Goal: Check status: Check status

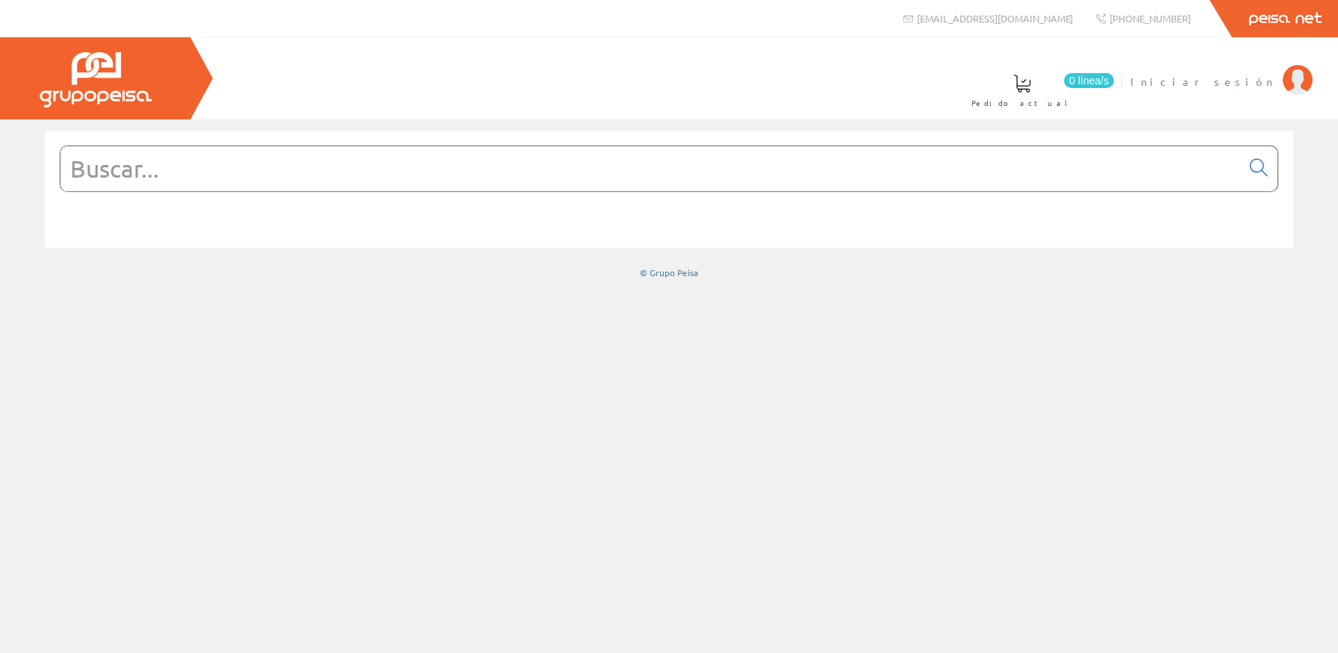
click at [1232, 82] on span "Iniciar sesión" at bounding box center [1203, 81] width 145 height 15
click at [1110, 181] on input "text" at bounding box center [650, 168] width 1181 height 45
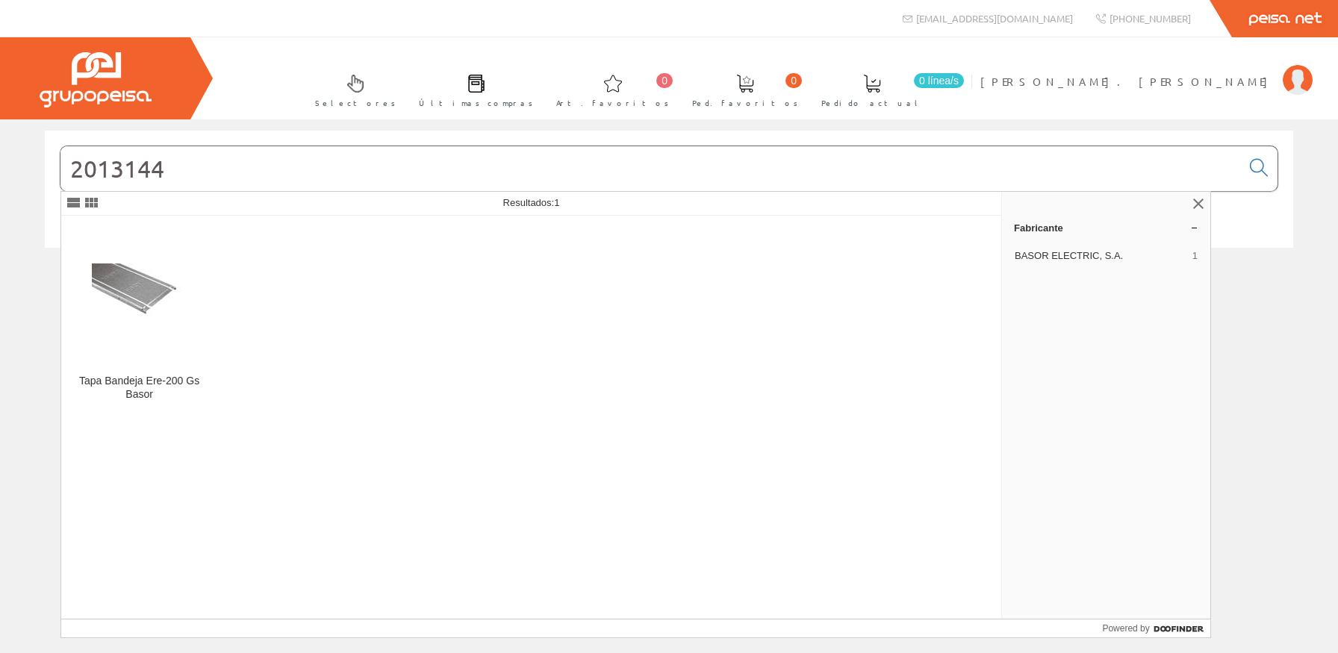
type input "2013144"
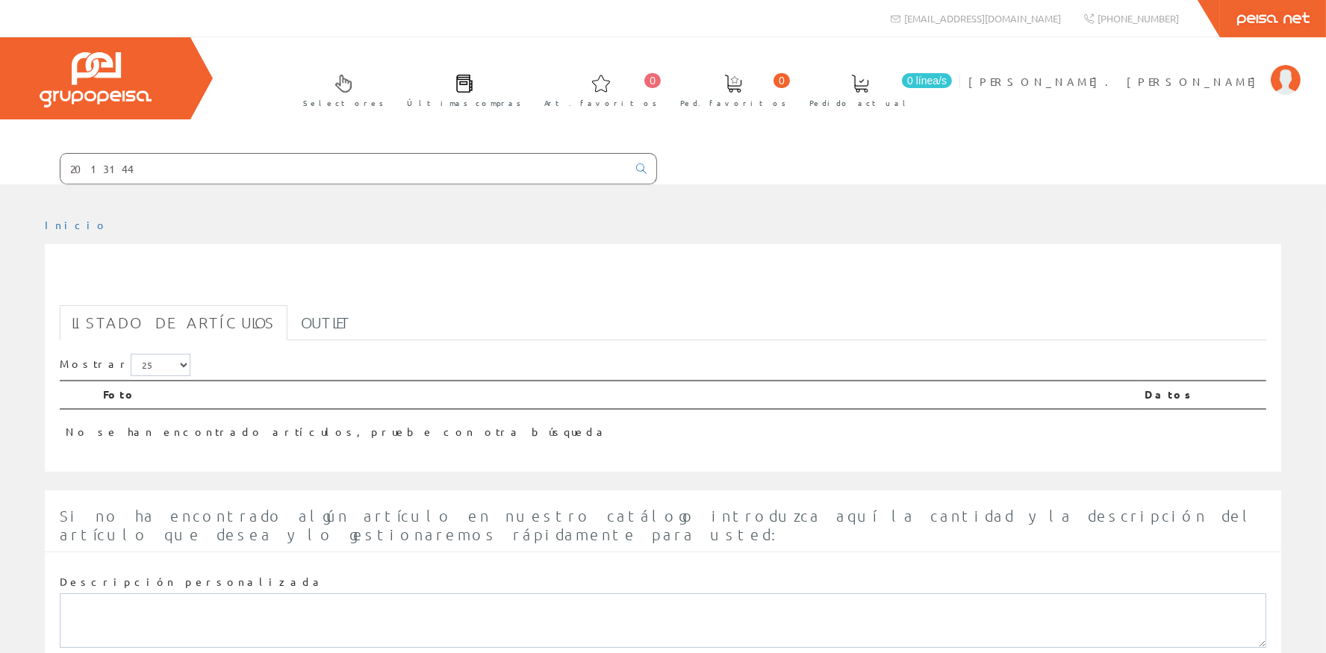
drag, startPoint x: 155, startPoint y: 169, endPoint x: 0, endPoint y: 161, distance: 155.5
click at [60, 162] on input "2013144" at bounding box center [343, 169] width 567 height 30
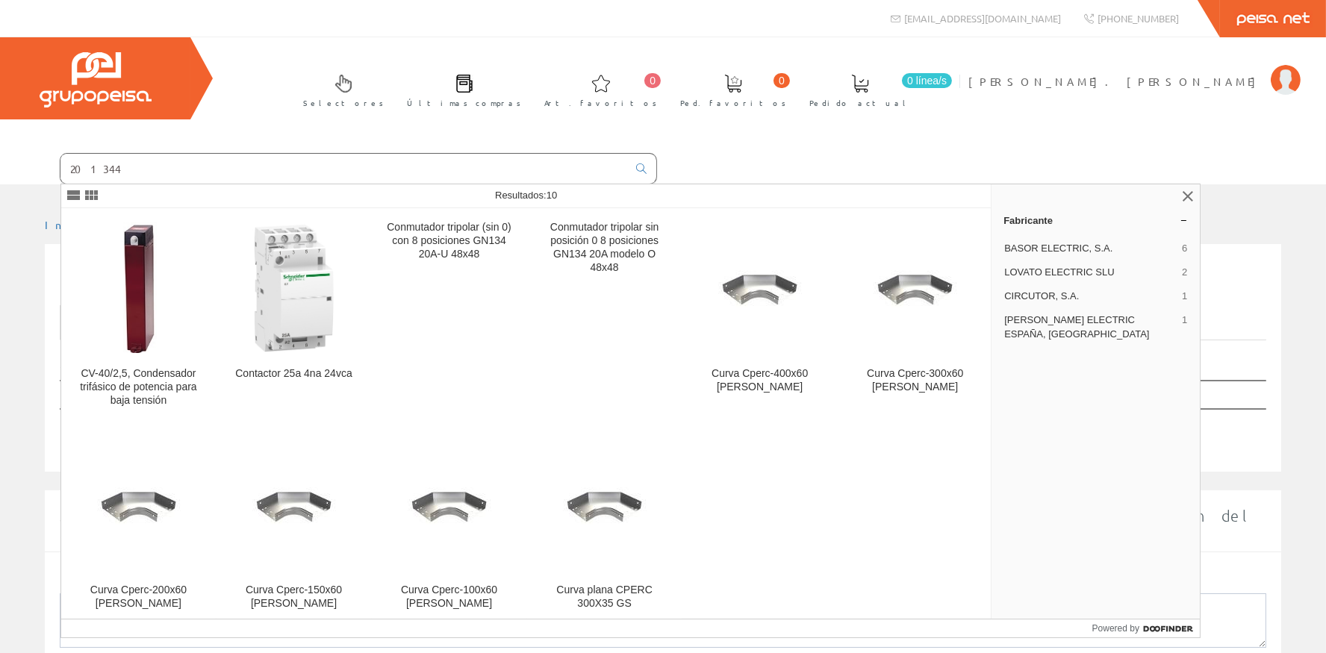
type input "201344"
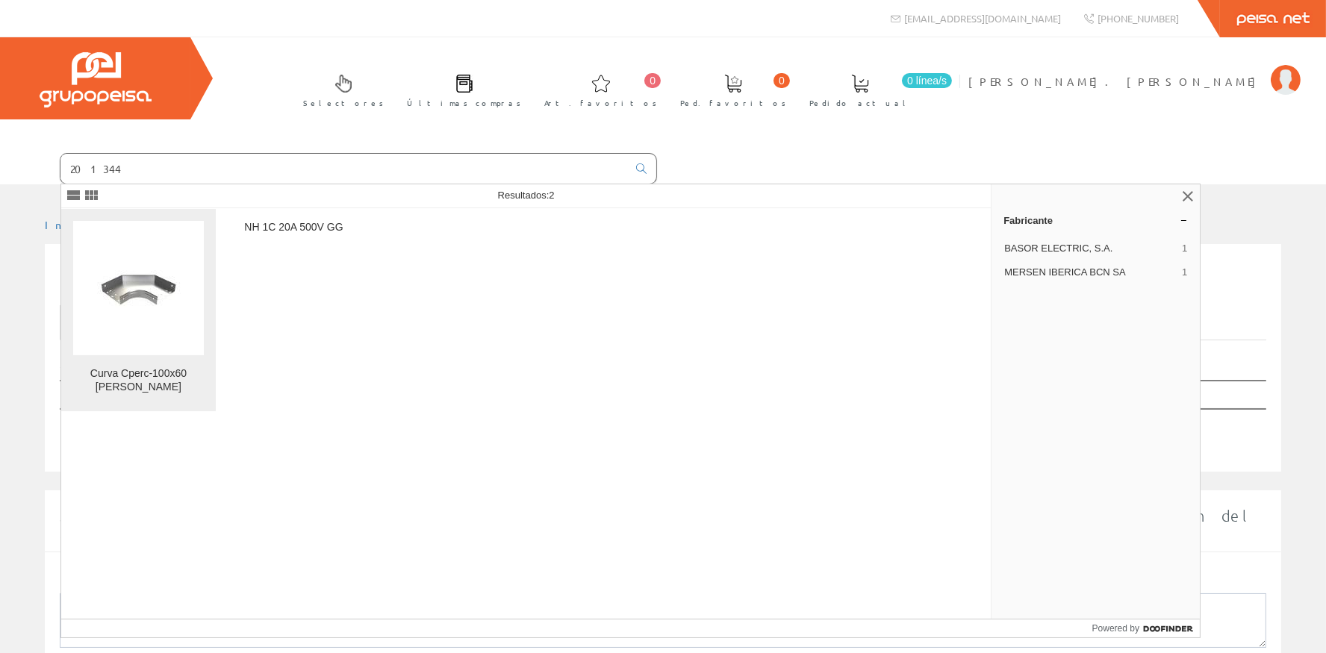
click at [140, 357] on link "Curva Cperc-100x60 Gs Basor" at bounding box center [138, 310] width 155 height 202
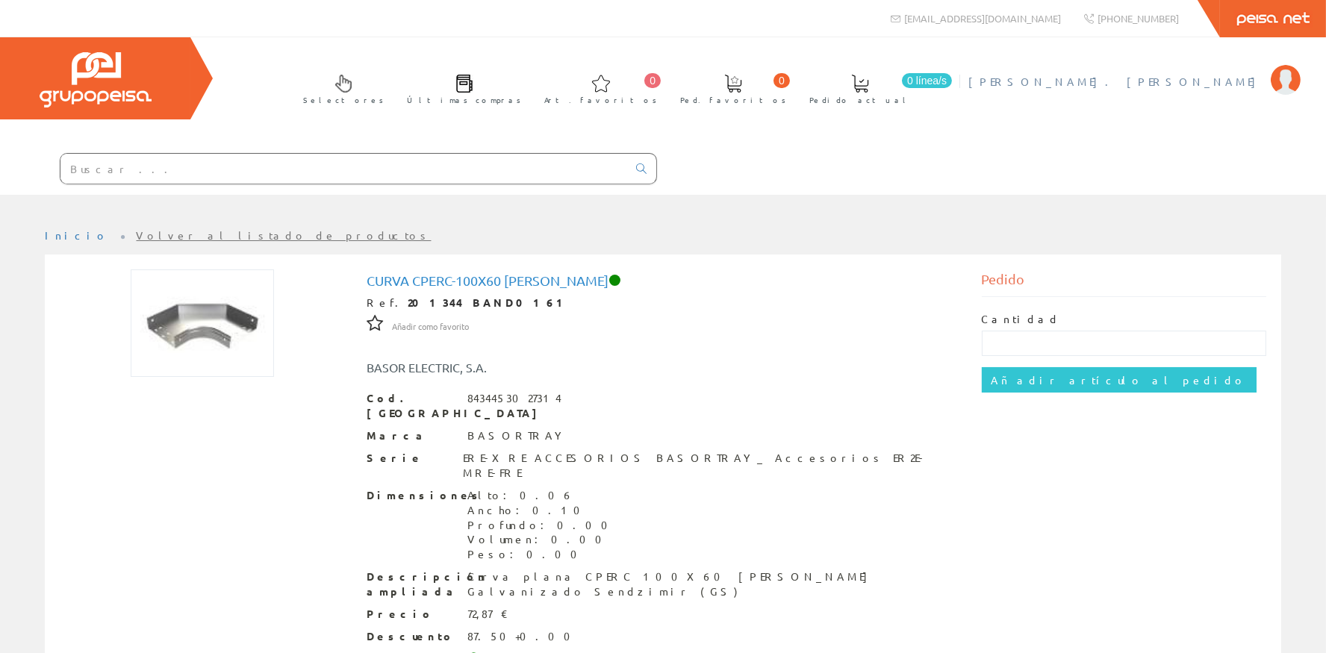
drag, startPoint x: 1226, startPoint y: 86, endPoint x: 1260, endPoint y: 241, distance: 159.1
click at [1226, 87] on span "[PERSON_NAME]. [PERSON_NAME]" at bounding box center [1116, 81] width 295 height 15
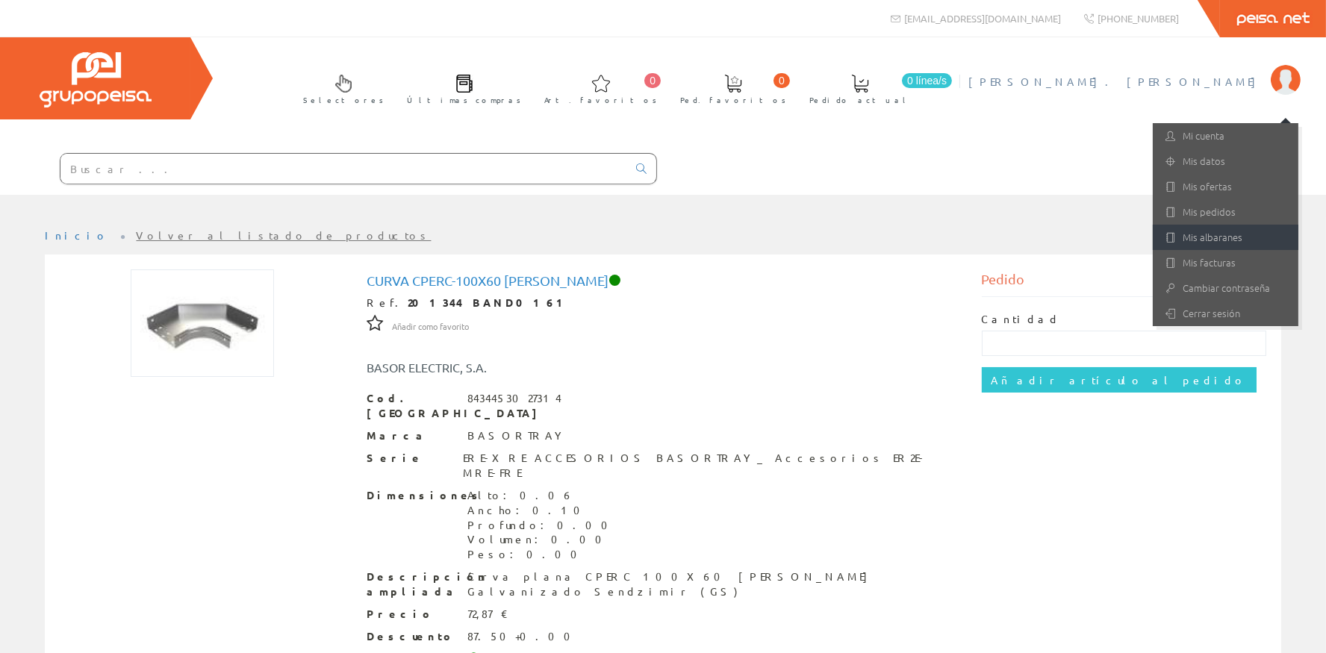
click at [1255, 238] on link "Mis albaranes" at bounding box center [1226, 237] width 146 height 25
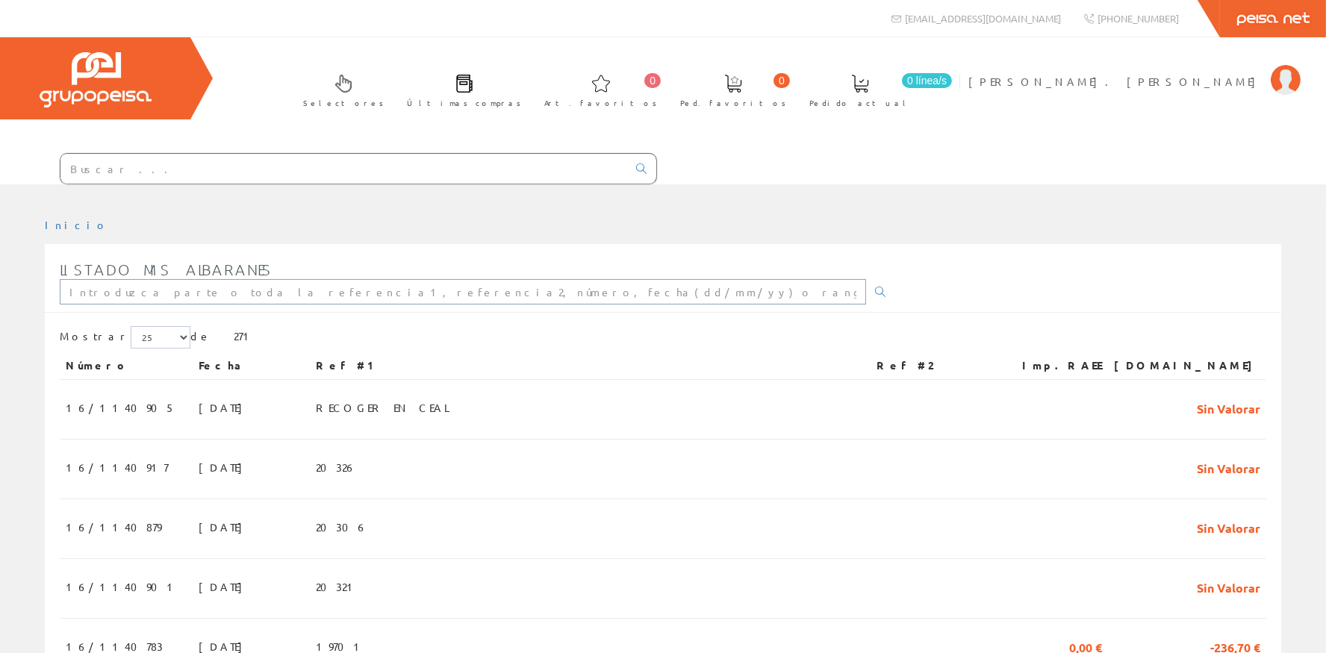
click at [130, 291] on input "text" at bounding box center [463, 291] width 807 height 25
type input "16/1140783"
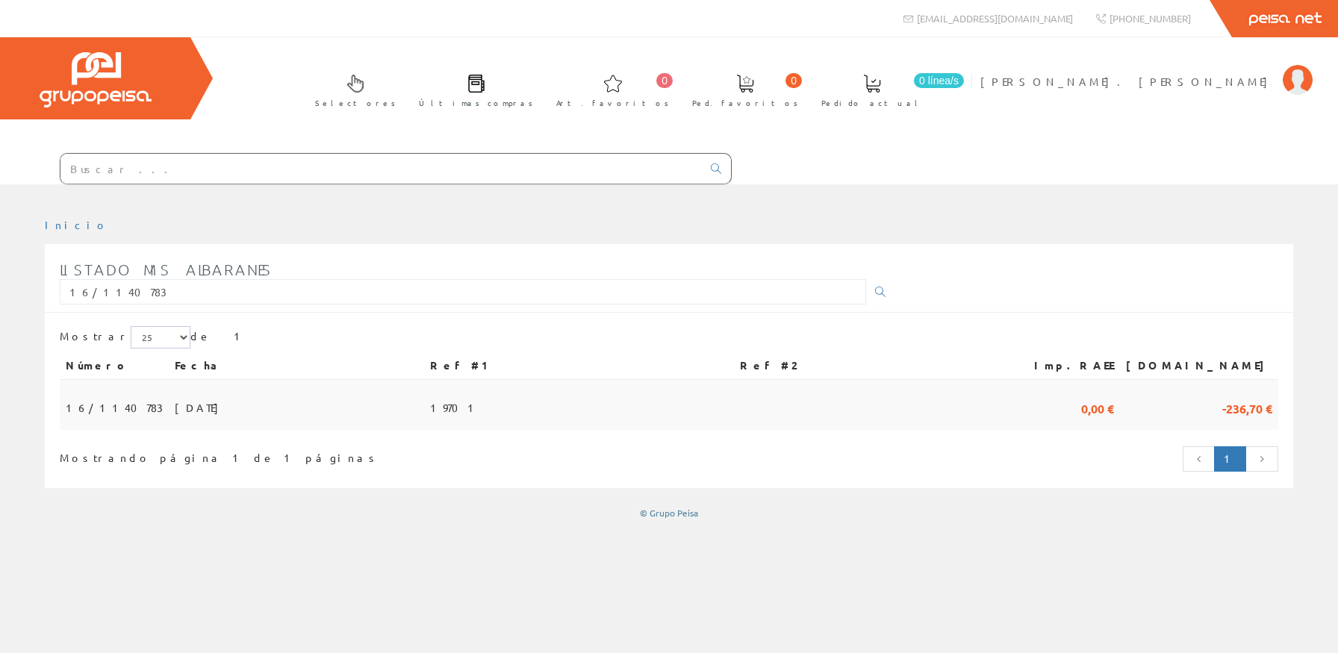
click at [175, 403] on span "26/08/2025" at bounding box center [201, 407] width 52 height 25
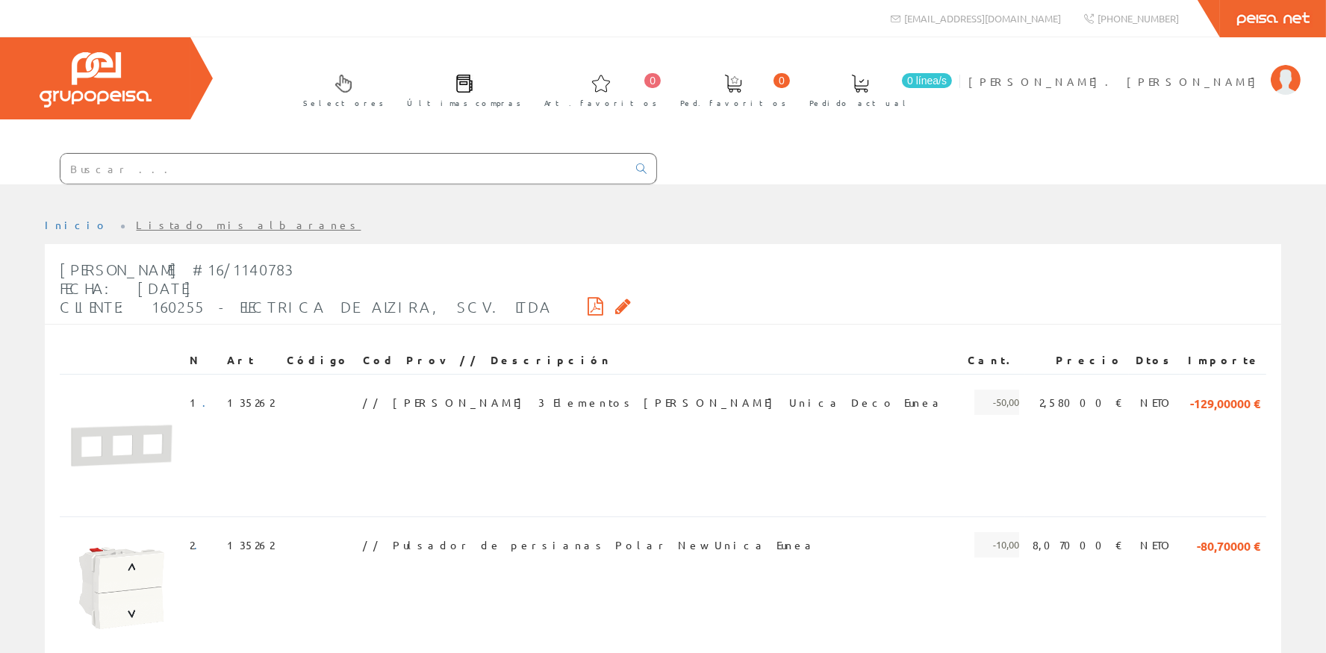
click at [588, 303] on icon at bounding box center [596, 306] width 16 height 10
click at [1249, 84] on span "[PERSON_NAME]. [PERSON_NAME]" at bounding box center [1116, 81] width 295 height 15
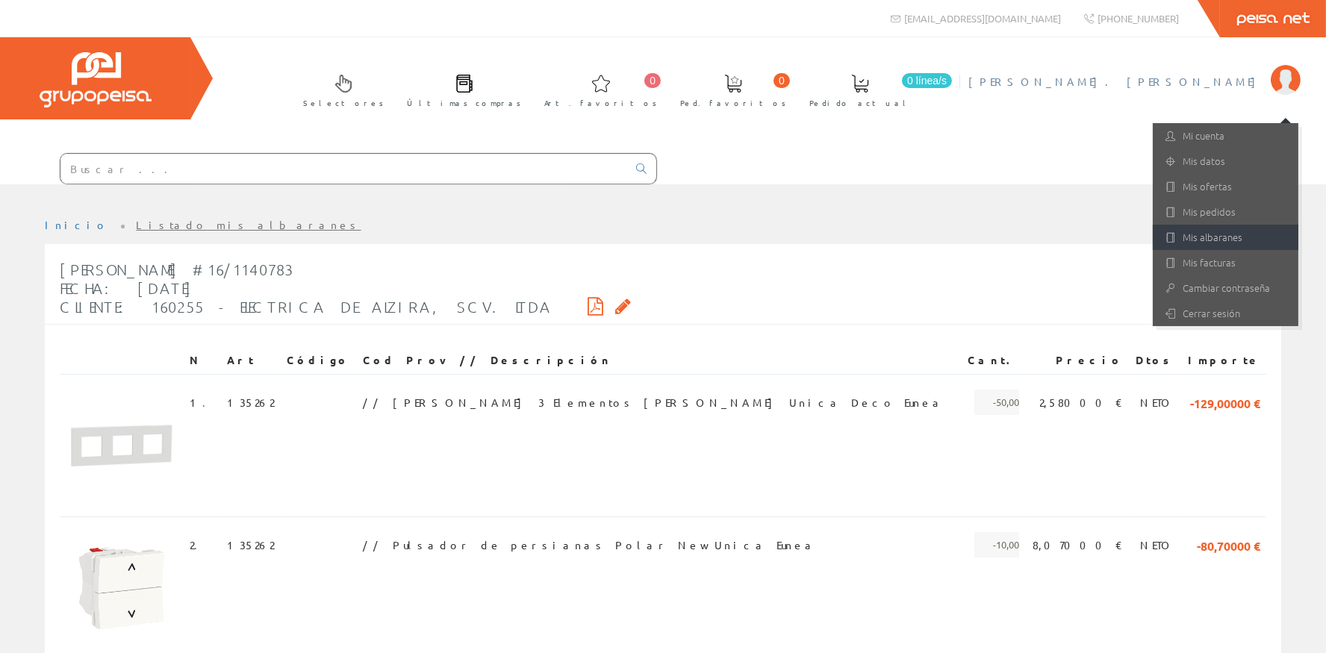
click at [1233, 244] on link "Mis albaranes" at bounding box center [1226, 237] width 146 height 25
